Goal: Transaction & Acquisition: Purchase product/service

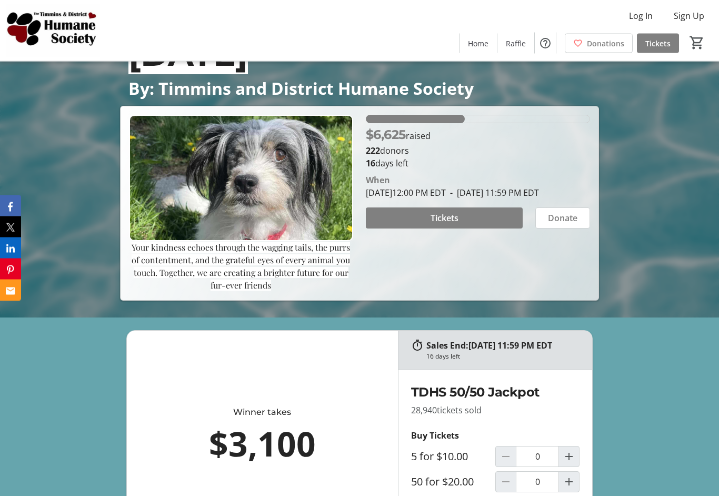
scroll to position [178, 0]
click at [451, 224] on span "Tickets" at bounding box center [444, 218] width 28 height 13
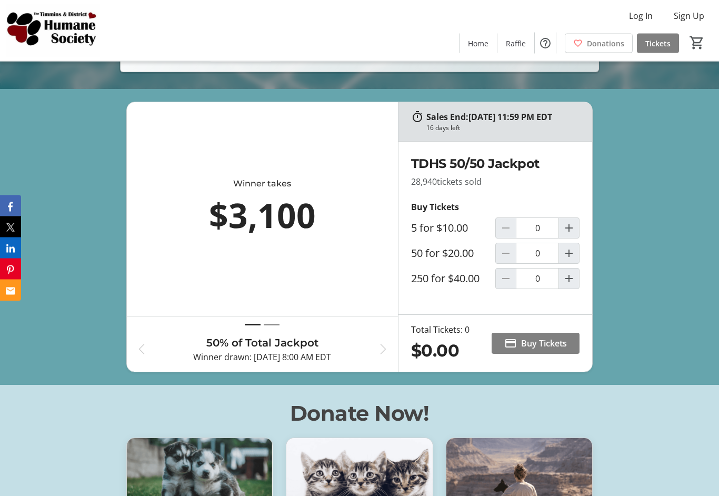
scroll to position [407, 0]
click at [572, 285] on mat-icon "Increment by one" at bounding box center [568, 278] width 13 height 13
type input "1"
click at [544, 349] on span "Buy Tickets" at bounding box center [544, 343] width 46 height 13
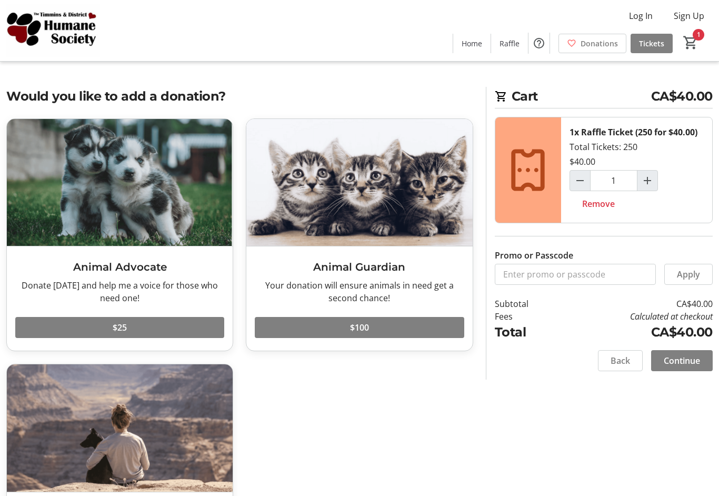
click at [689, 361] on span "Continue" at bounding box center [681, 360] width 36 height 13
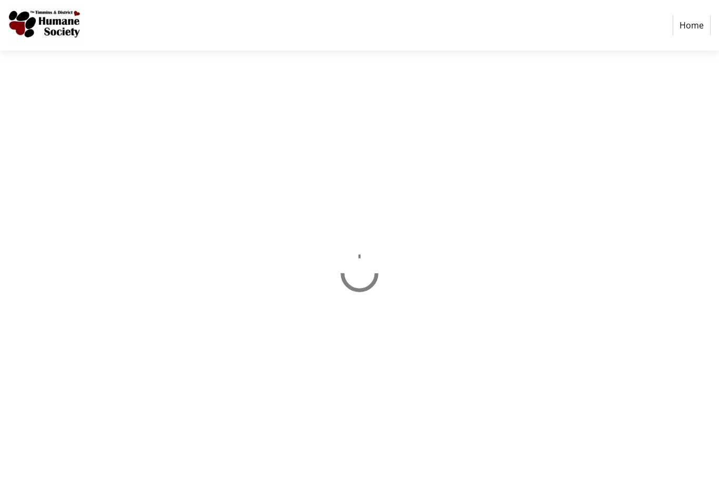
select select "CA"
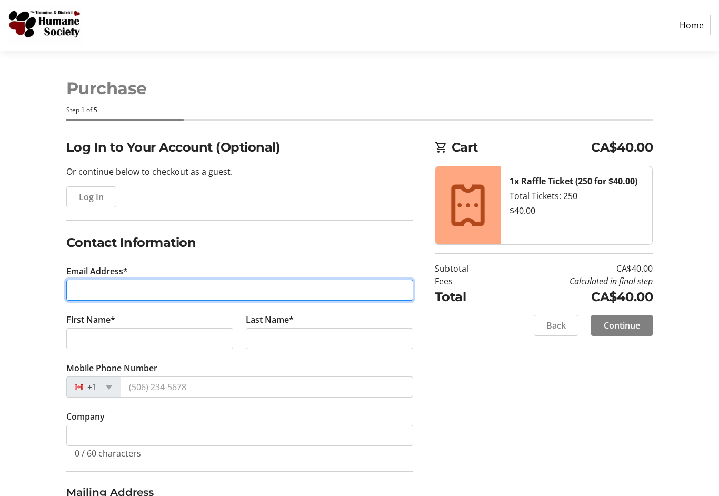
click at [87, 290] on input "Email Address*" at bounding box center [239, 289] width 347 height 21
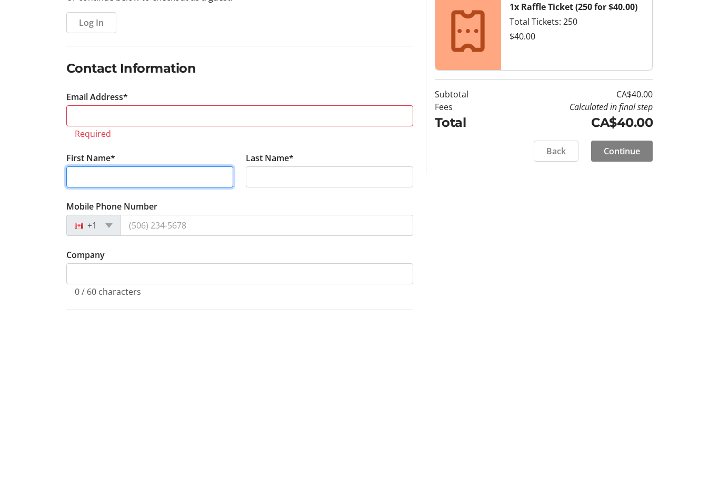
type input "[PERSON_NAME]"
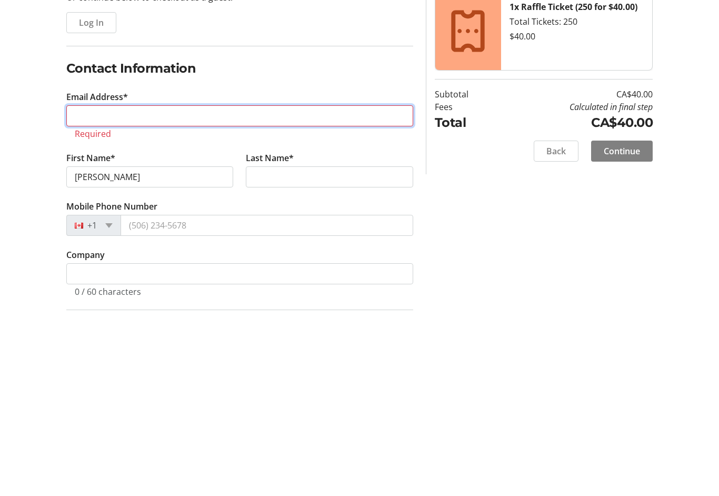
click at [215, 279] on input "Email Address*" at bounding box center [239, 289] width 347 height 21
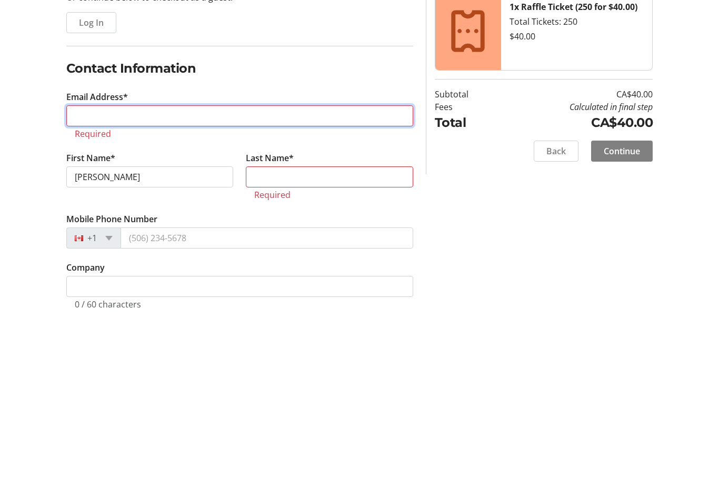
click at [291, 279] on input "Email Address*" at bounding box center [239, 289] width 347 height 21
type input "c"
type input "[EMAIL_ADDRESS][DOMAIN_NAME]"
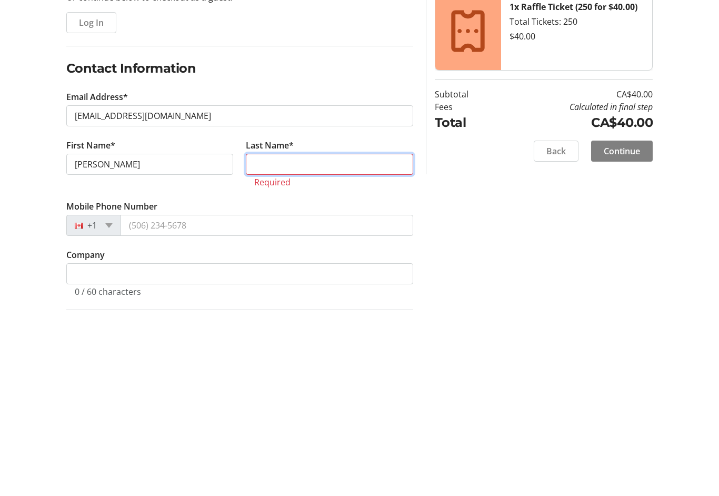
click at [348, 328] on input "Last Name*" at bounding box center [329, 338] width 167 height 21
type input "[PERSON_NAME]"
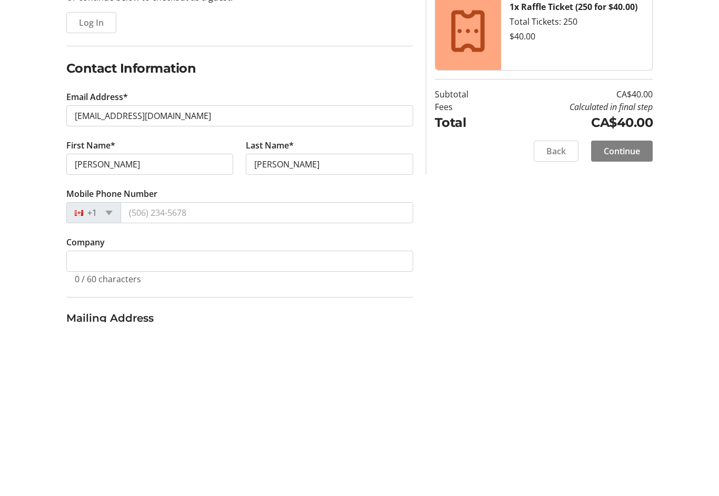
scroll to position [174, 0]
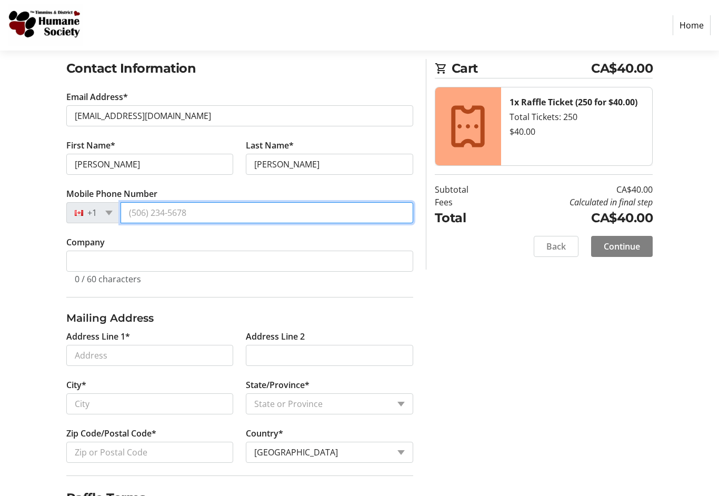
click at [154, 218] on input "Mobile Phone Number" at bounding box center [266, 212] width 293 height 21
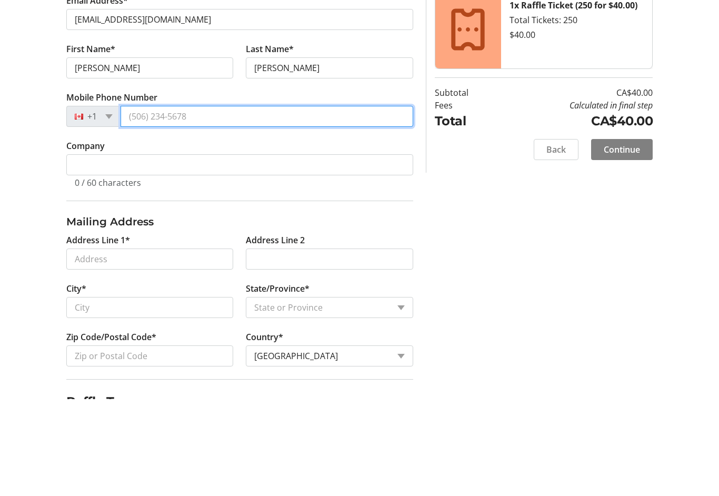
type input "[PHONE_NUMBER]"
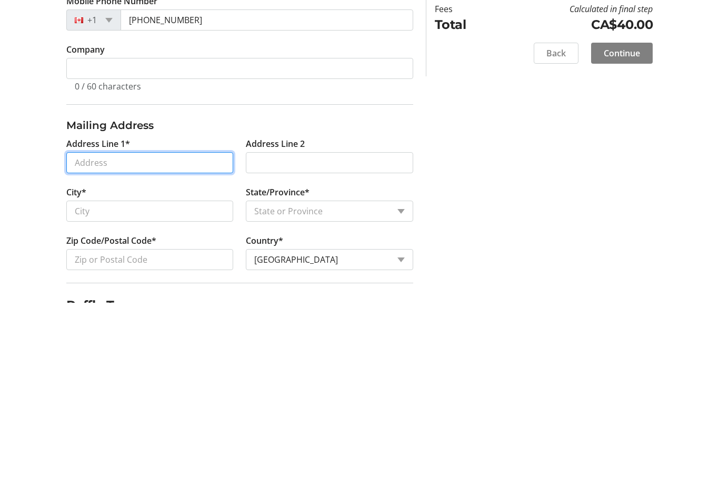
click at [86, 345] on input "Address Line 1*" at bounding box center [149, 355] width 167 height 21
type input "[STREET_ADDRESS]"
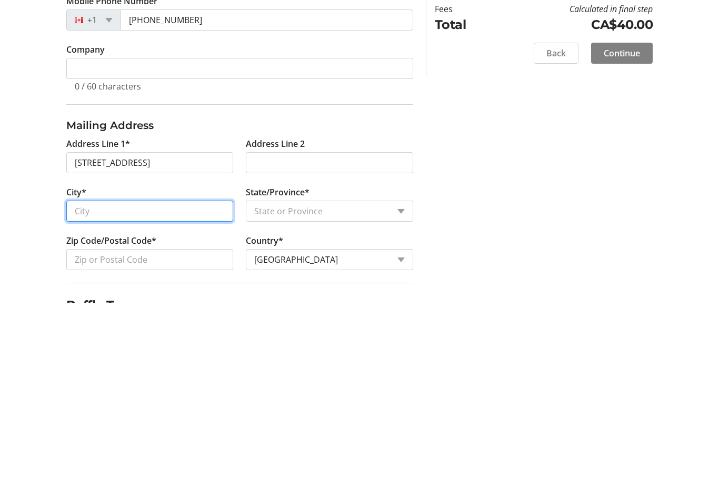
type input "Timmins"
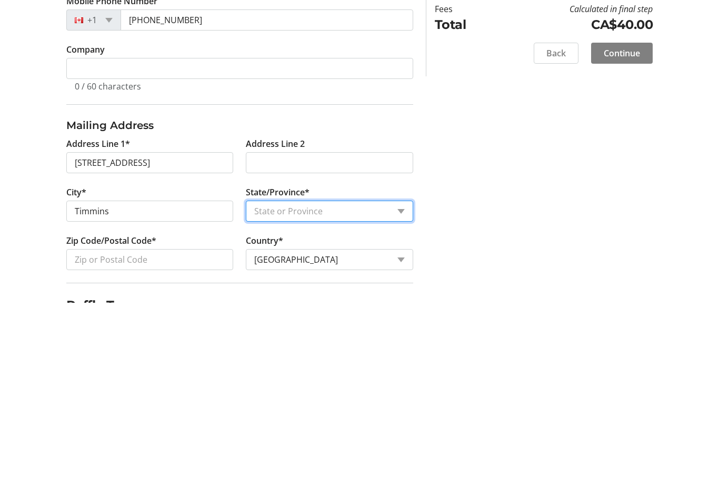
select select "ON"
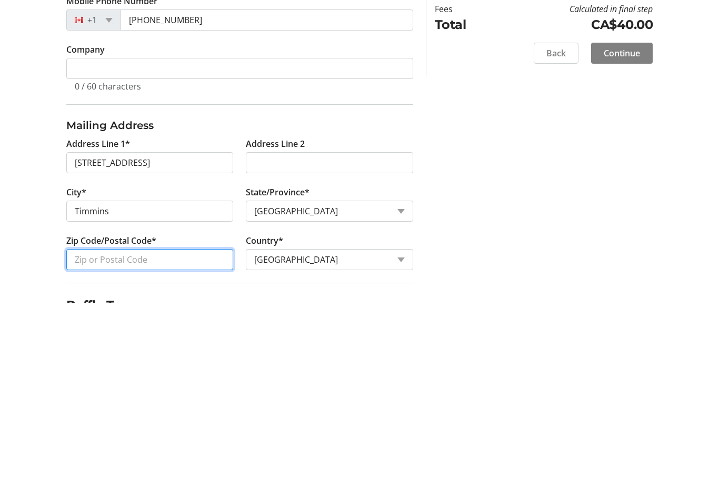
type input "P4R 1M6"
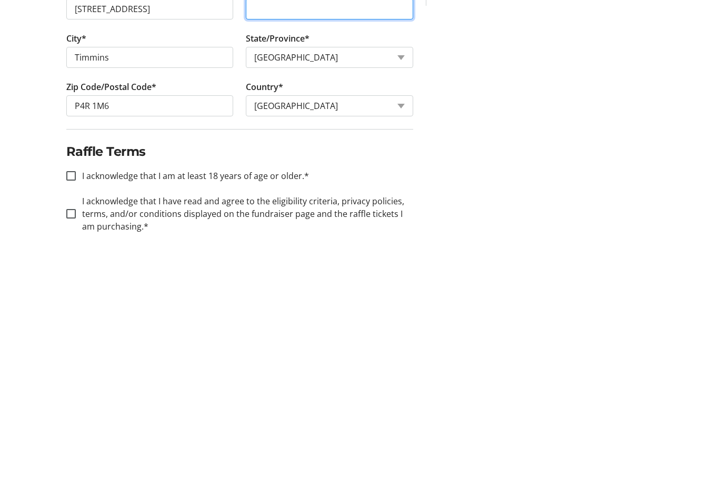
scroll to position [283, 0]
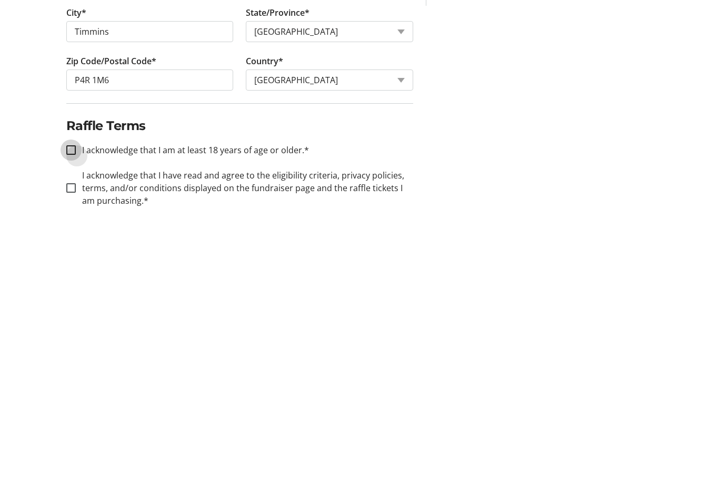
click at [67, 409] on input "I acknowledge that I am at least 18 years of age or older.*" at bounding box center [70, 413] width 9 height 9
checkbox input "true"
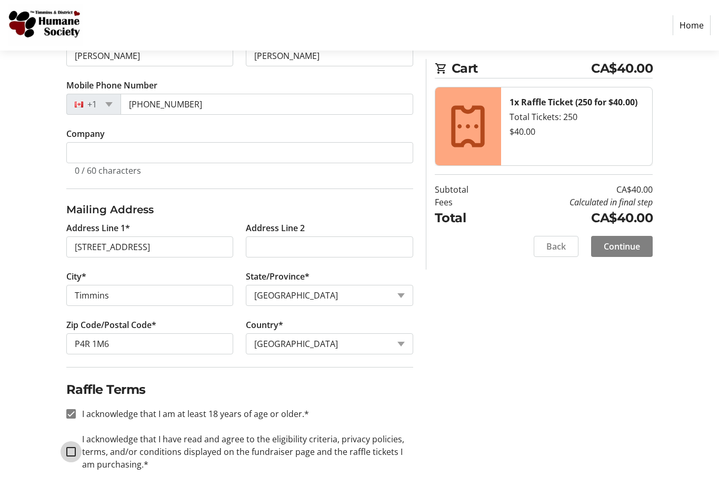
click at [73, 454] on input "I acknowledge that I have read and agree to the eligibility criteria, privacy p…" at bounding box center [70, 451] width 9 height 9
checkbox input "true"
click at [630, 251] on span "Continue" at bounding box center [621, 246] width 36 height 13
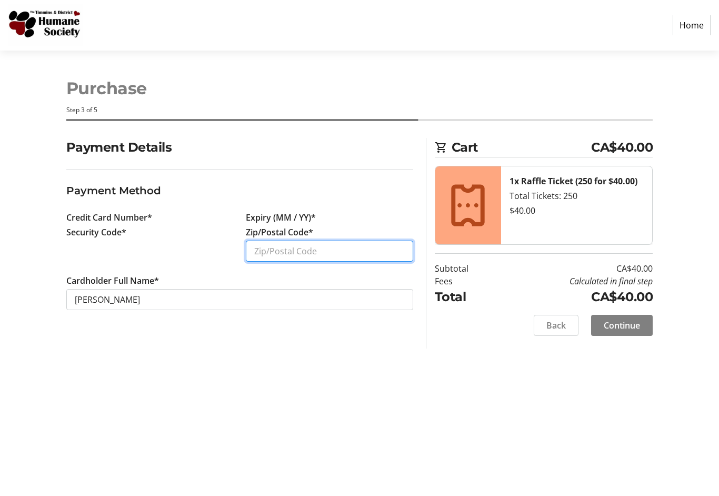
click at [318, 257] on input "Zip/Postal Code*" at bounding box center [329, 250] width 167 height 21
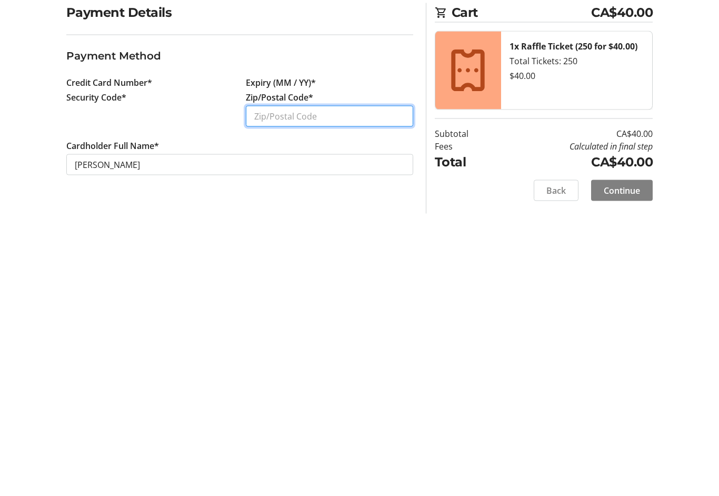
type input "P4R 1M6"
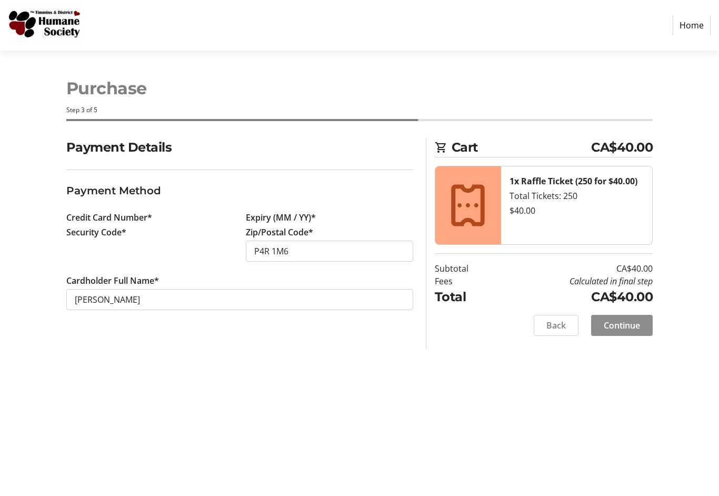
click at [618, 327] on span "Continue" at bounding box center [621, 325] width 36 height 13
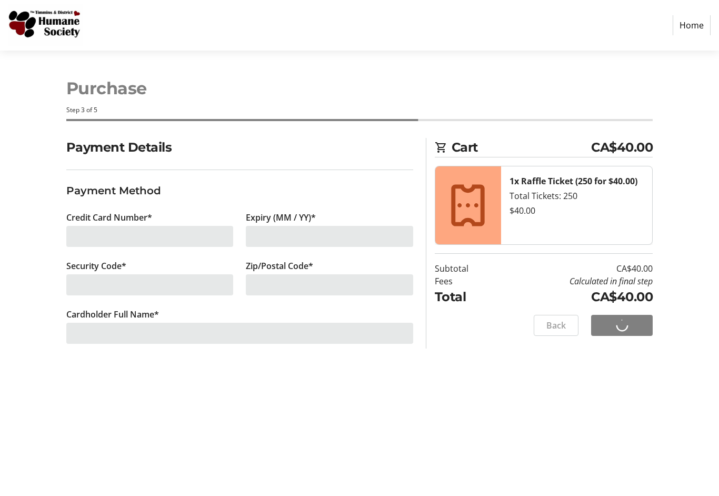
click at [98, 236] on div at bounding box center [149, 236] width 167 height 21
click at [90, 234] on div at bounding box center [149, 236] width 167 height 21
click at [112, 238] on div at bounding box center [149, 236] width 167 height 21
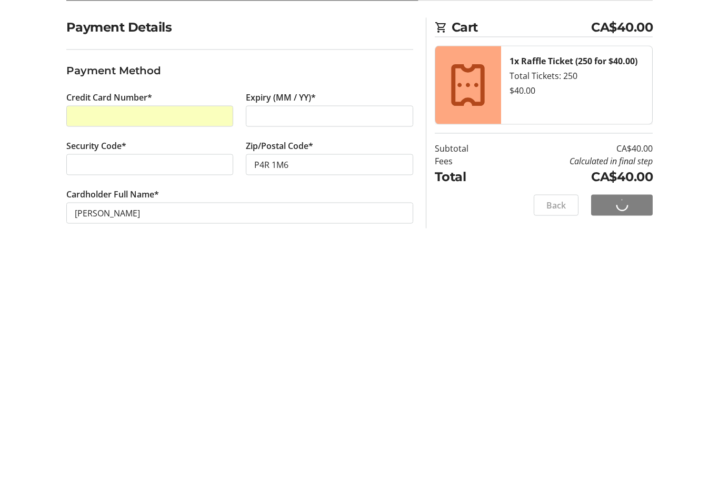
click at [255, 226] on div at bounding box center [329, 236] width 167 height 21
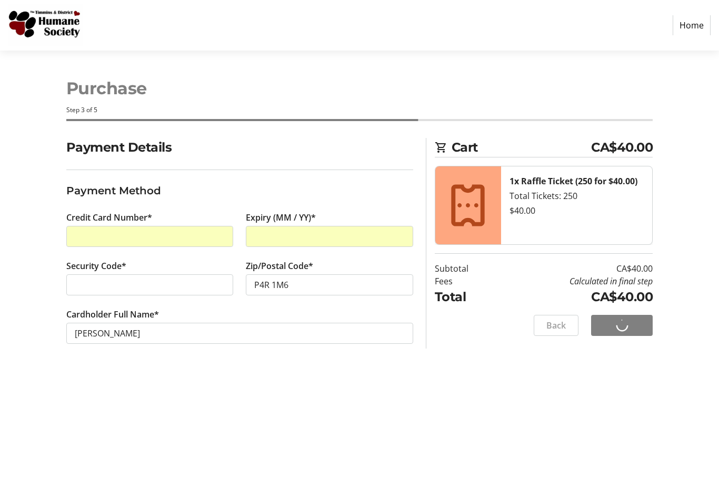
click at [146, 291] on div at bounding box center [149, 284] width 167 height 21
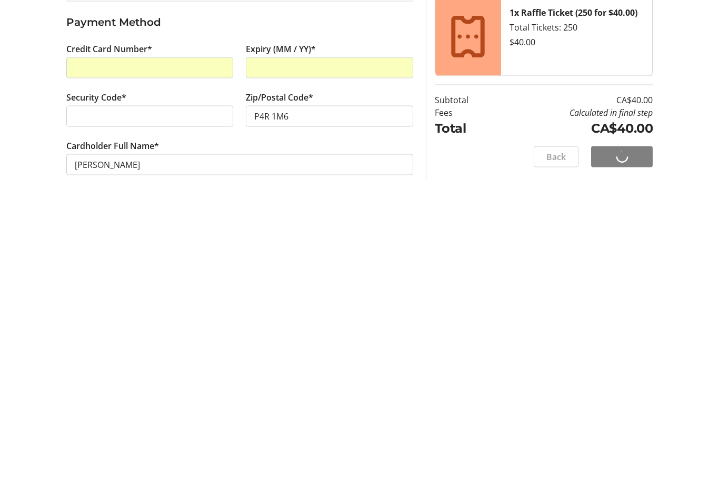
click at [245, 195] on section "Payment Details Payment Method Credit Card Number* Expiry (MM / YY)* Security C…" at bounding box center [239, 253] width 347 height 231
